Goal: Information Seeking & Learning: Learn about a topic

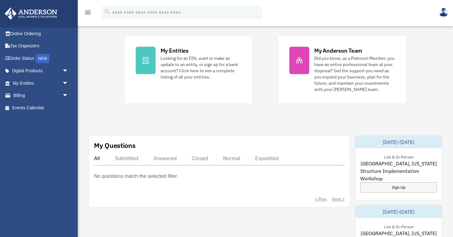
scroll to position [128, 0]
click at [64, 72] on span "arrow_drop_down" at bounding box center [68, 71] width 12 height 13
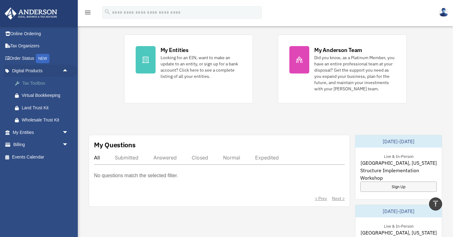
click at [39, 82] on div "Tax Toolbox" at bounding box center [46, 83] width 48 height 8
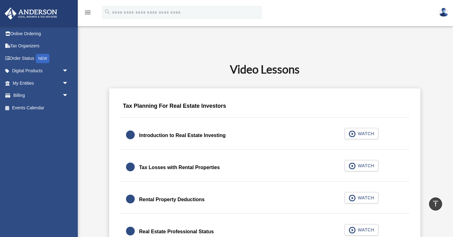
scroll to position [326, 0]
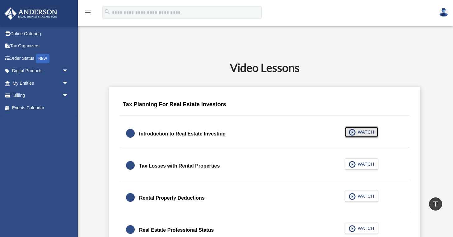
click at [357, 132] on span "WATCH" at bounding box center [365, 132] width 18 height 6
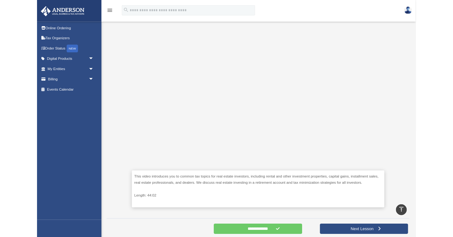
scroll to position [128, 0]
